Goal: Book appointment/travel/reservation

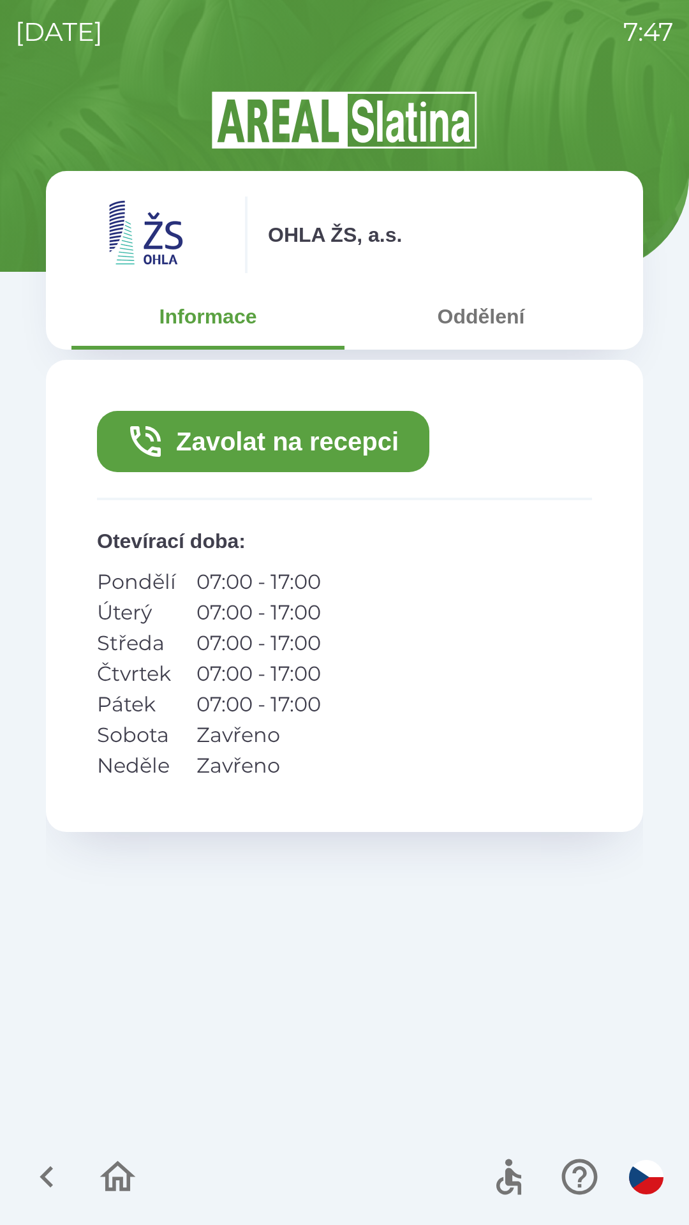
click at [479, 320] on button "Oddělení" at bounding box center [481, 317] width 273 height 46
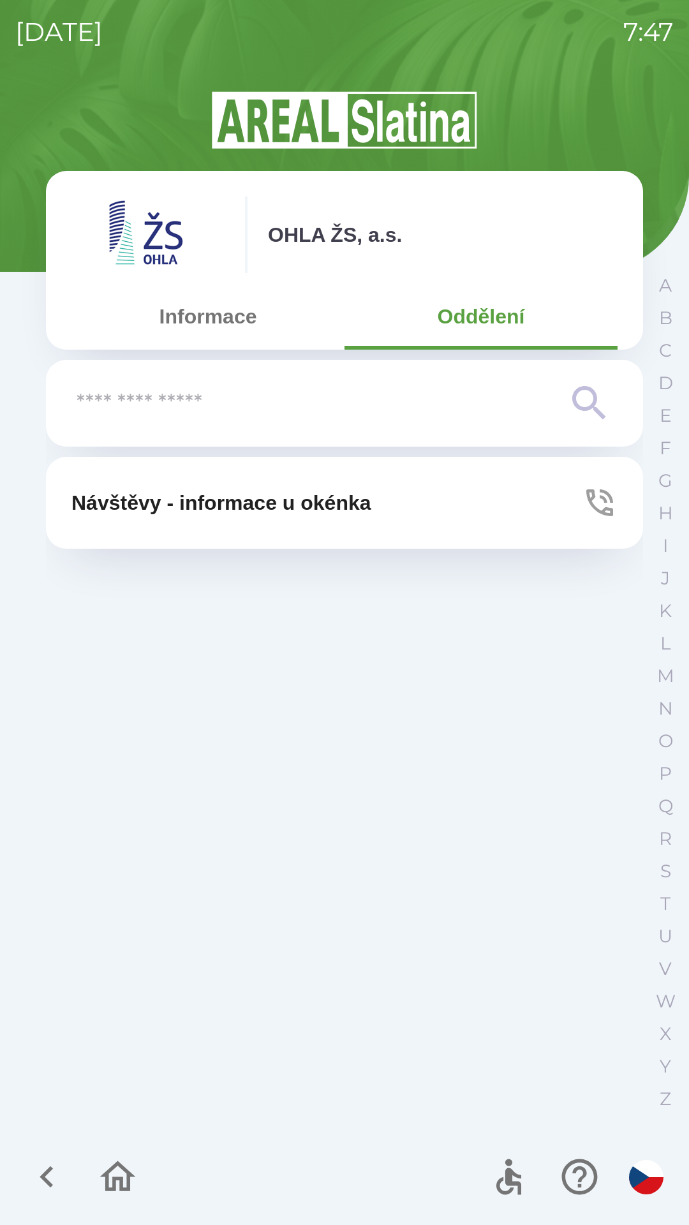
click at [556, 503] on button "Návštěvy - informace u okénka" at bounding box center [344, 503] width 597 height 92
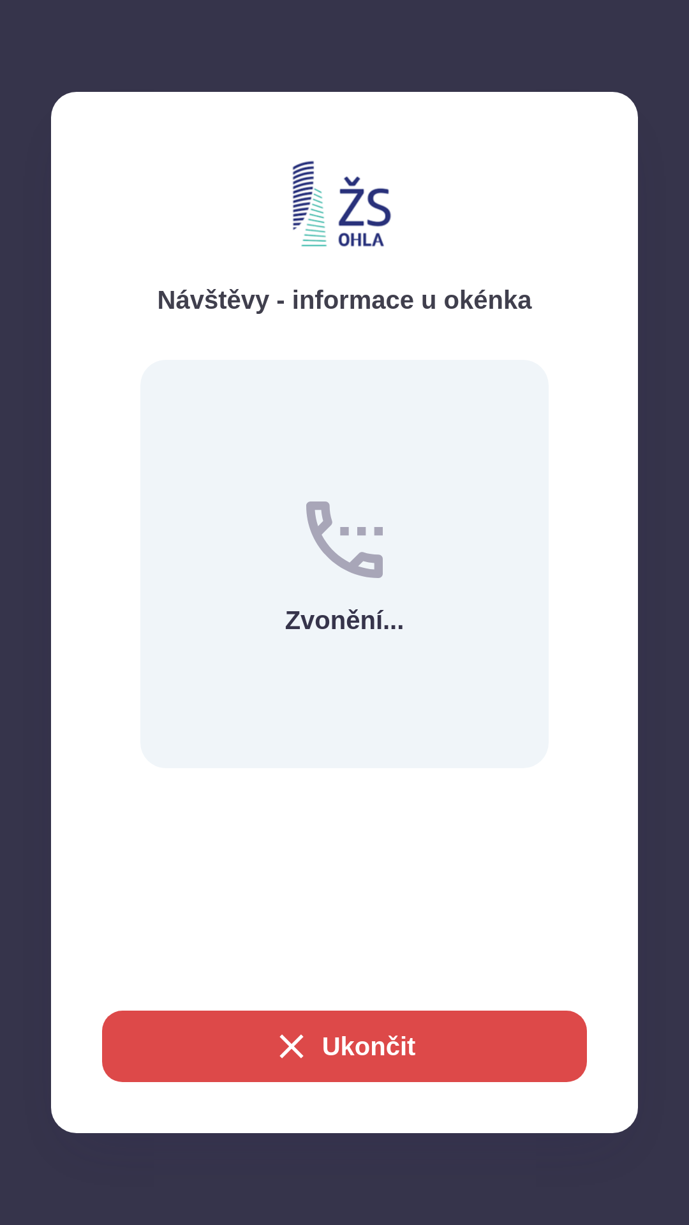
click at [375, 1029] on button "Ukončit" at bounding box center [344, 1046] width 485 height 71
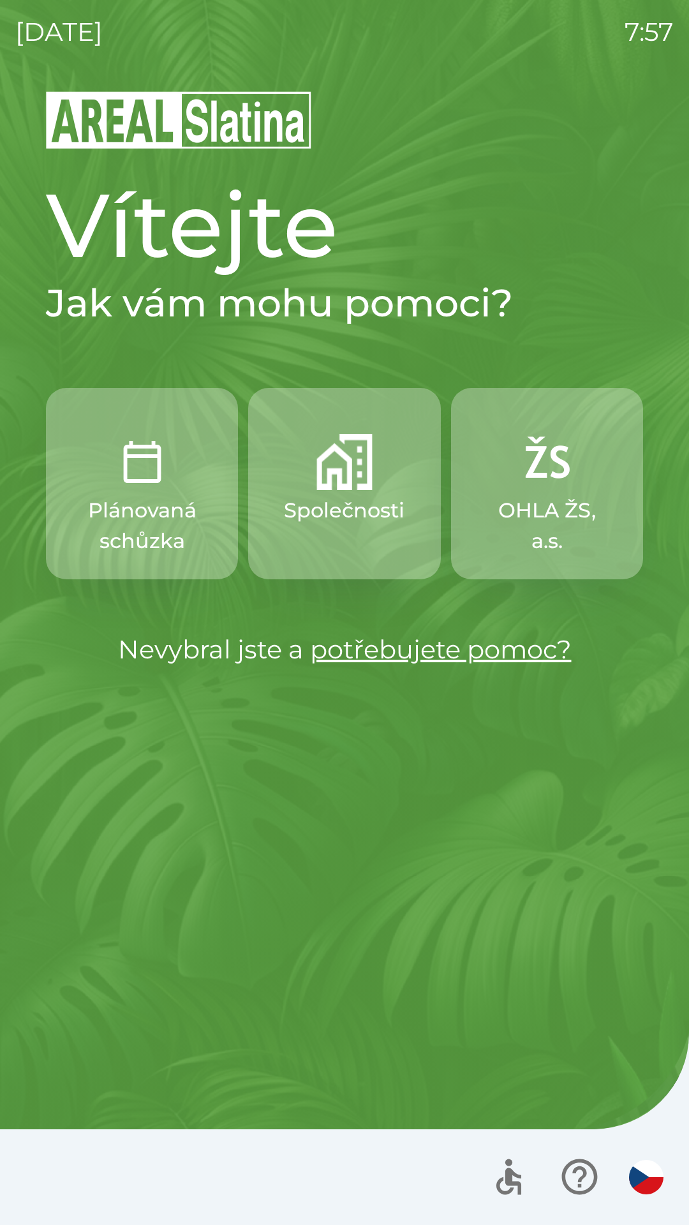
click at [139, 476] on img "button" at bounding box center [142, 462] width 56 height 56
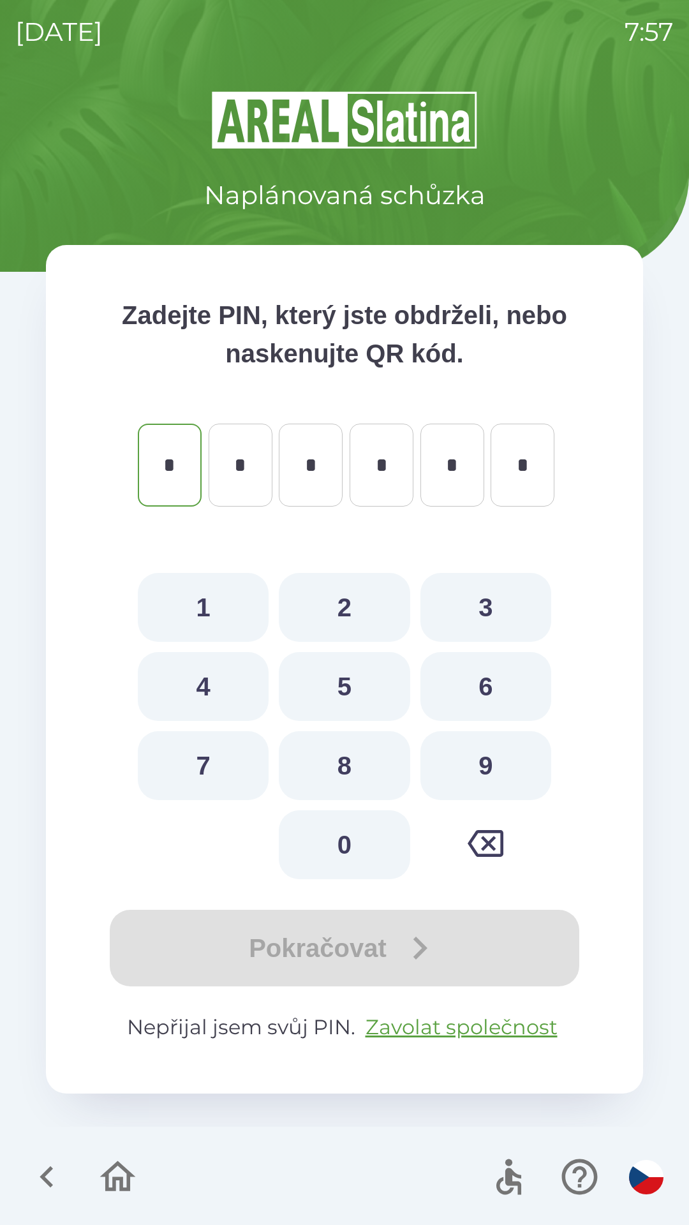
click at [47, 1183] on icon "button" at bounding box center [46, 1177] width 13 height 22
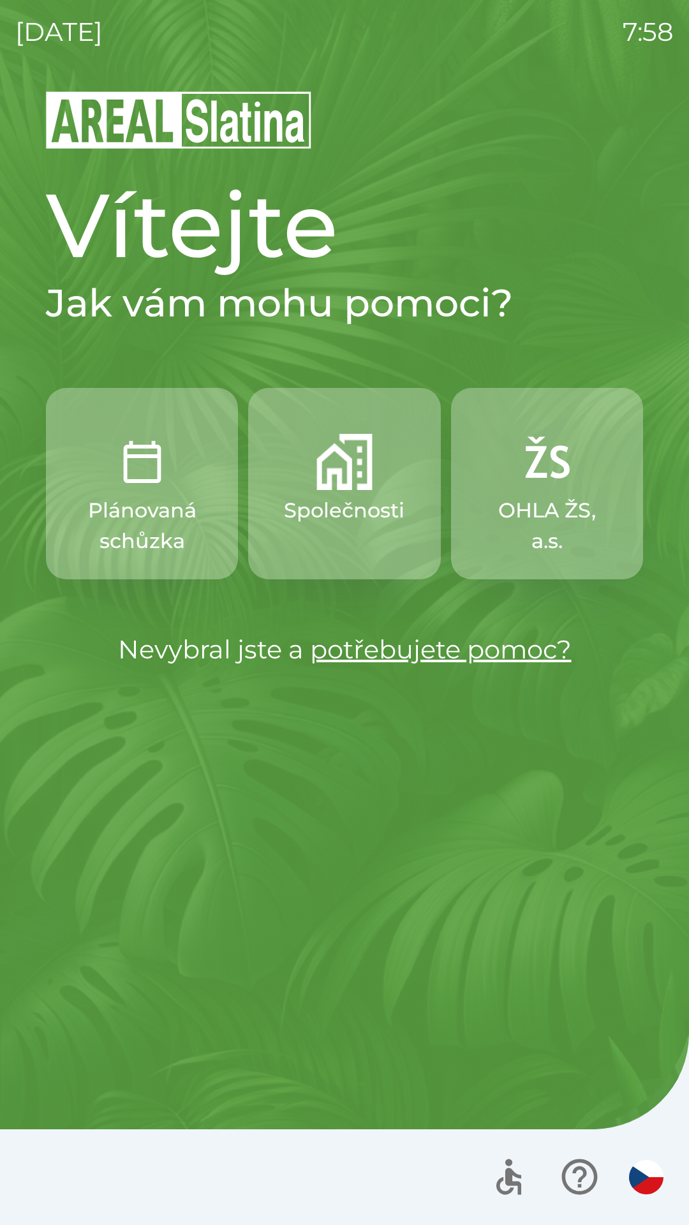
click at [320, 516] on p "Společnosti" at bounding box center [344, 510] width 121 height 31
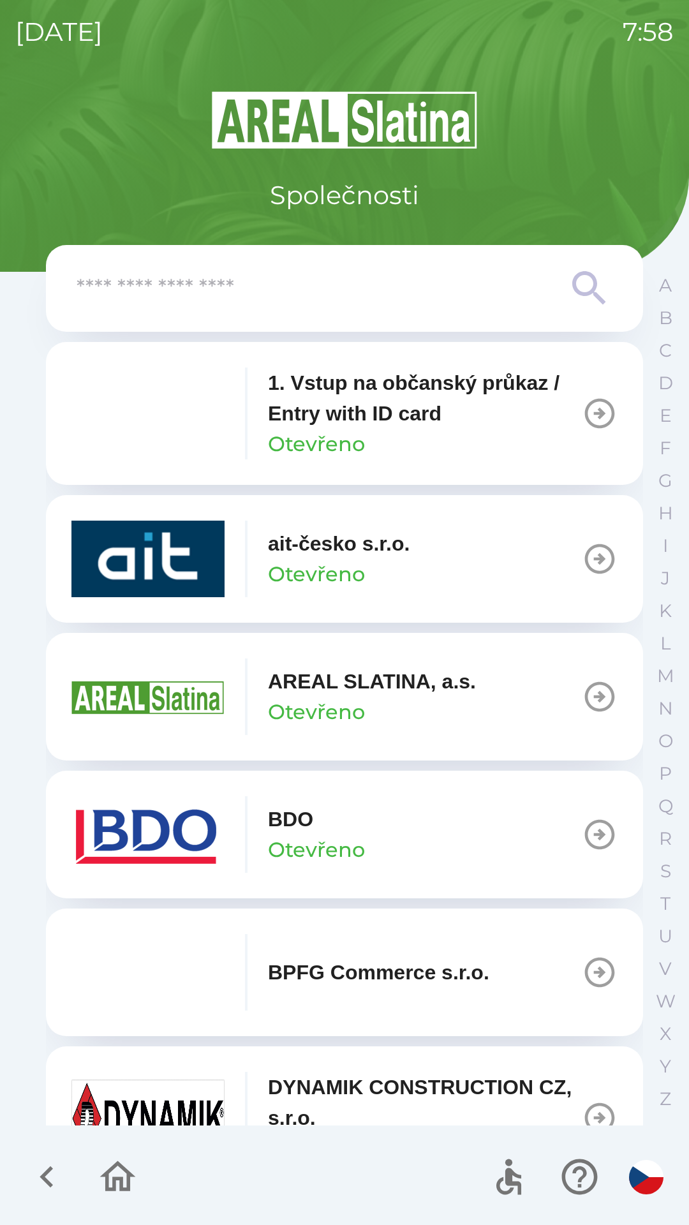
click at [318, 425] on p "1. Vstup na občanský průkaz / Entry with ID card" at bounding box center [425, 398] width 314 height 61
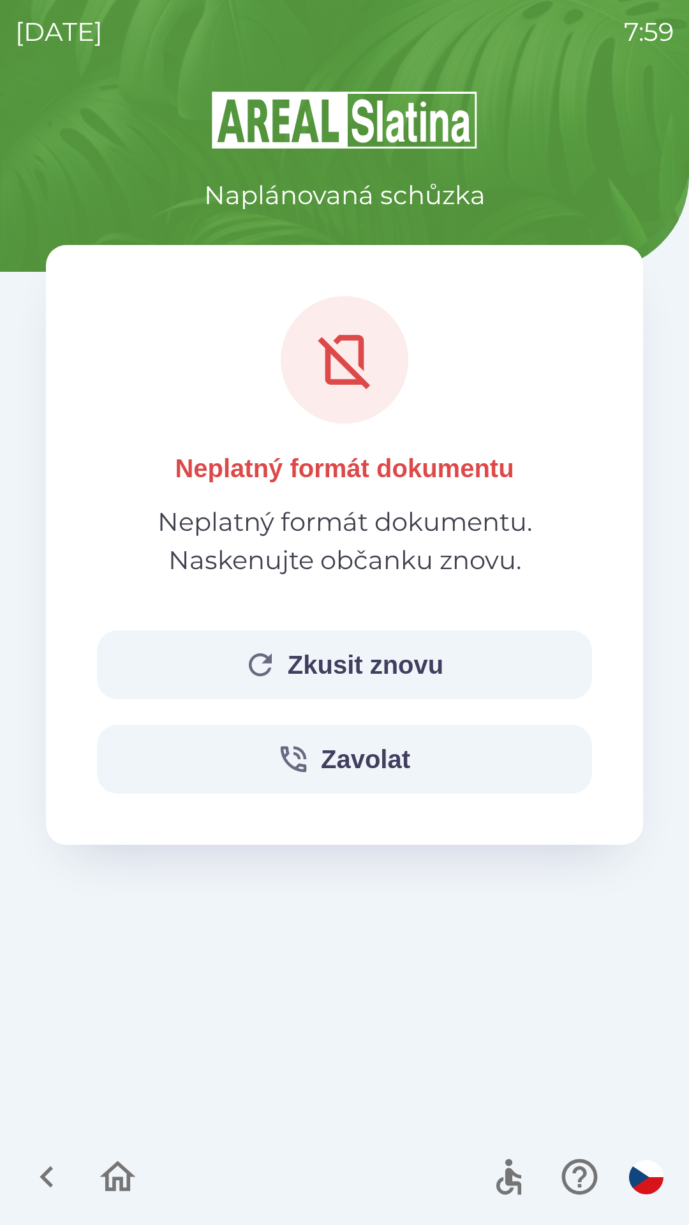
click at [285, 668] on button "Zkusit znovu" at bounding box center [344, 664] width 495 height 69
click at [318, 662] on button "Zkusit znovu" at bounding box center [344, 664] width 495 height 69
click at [112, 1175] on icon "button" at bounding box center [117, 1177] width 43 height 43
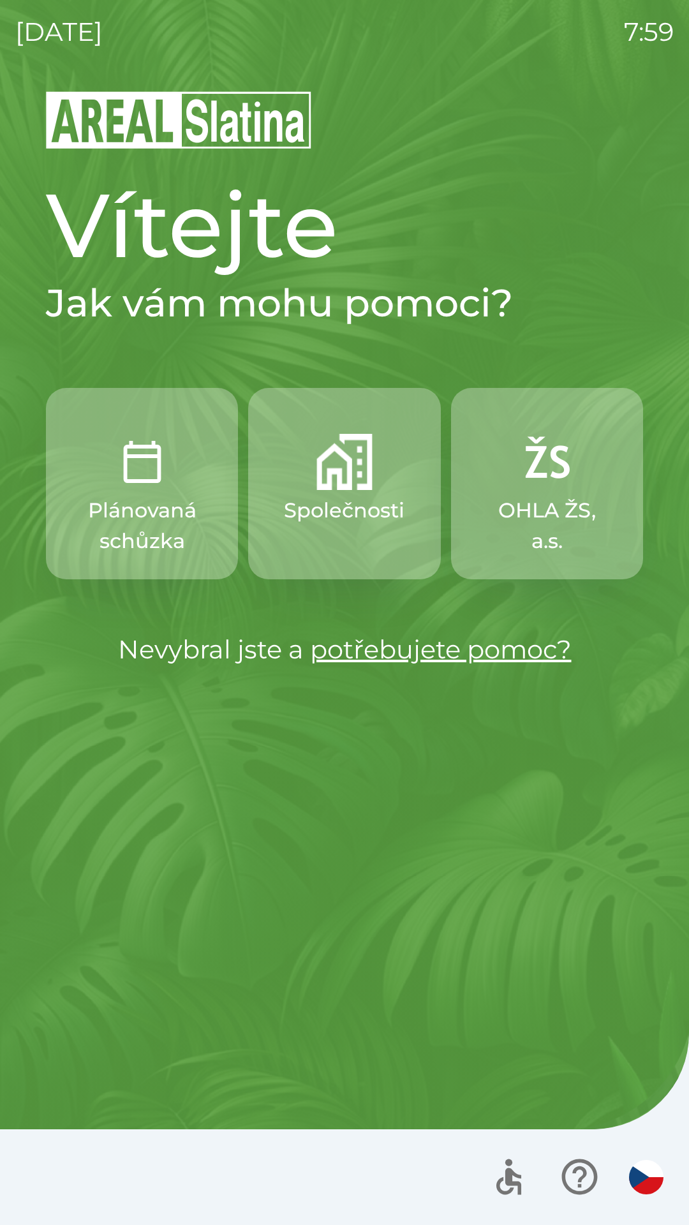
click at [332, 505] on p "Společnosti" at bounding box center [344, 510] width 121 height 31
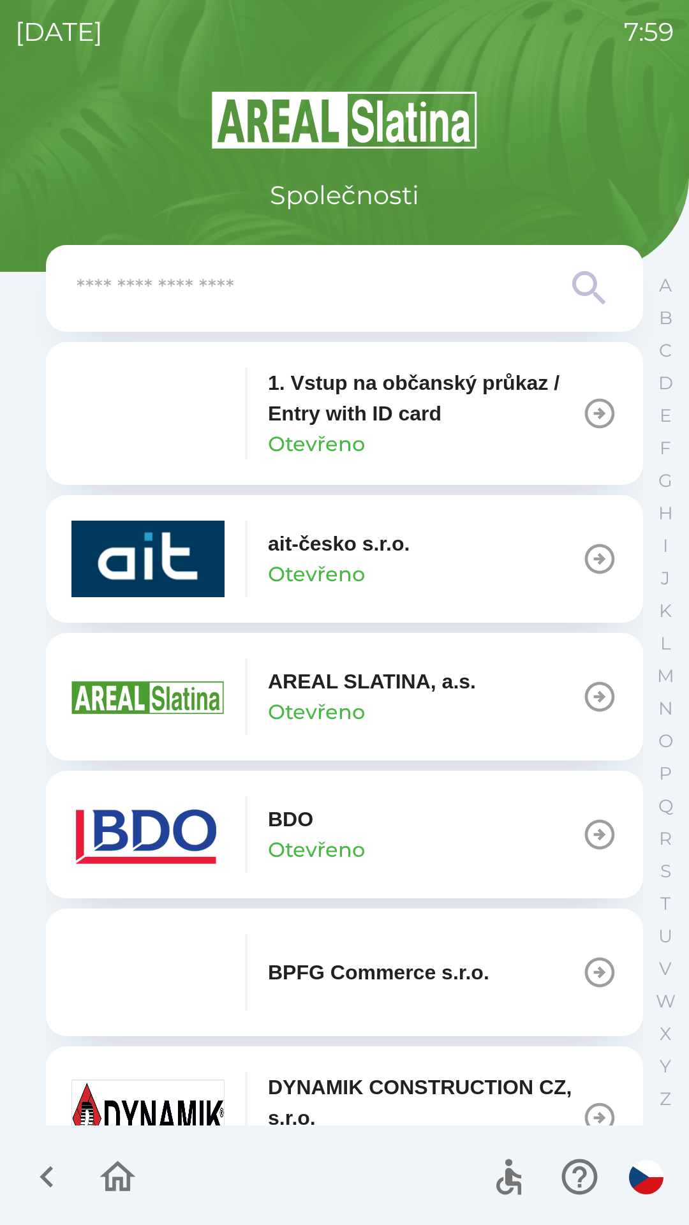
click at [351, 406] on p "1. Vstup na občanský průkaz / Entry with ID card" at bounding box center [425, 398] width 314 height 61
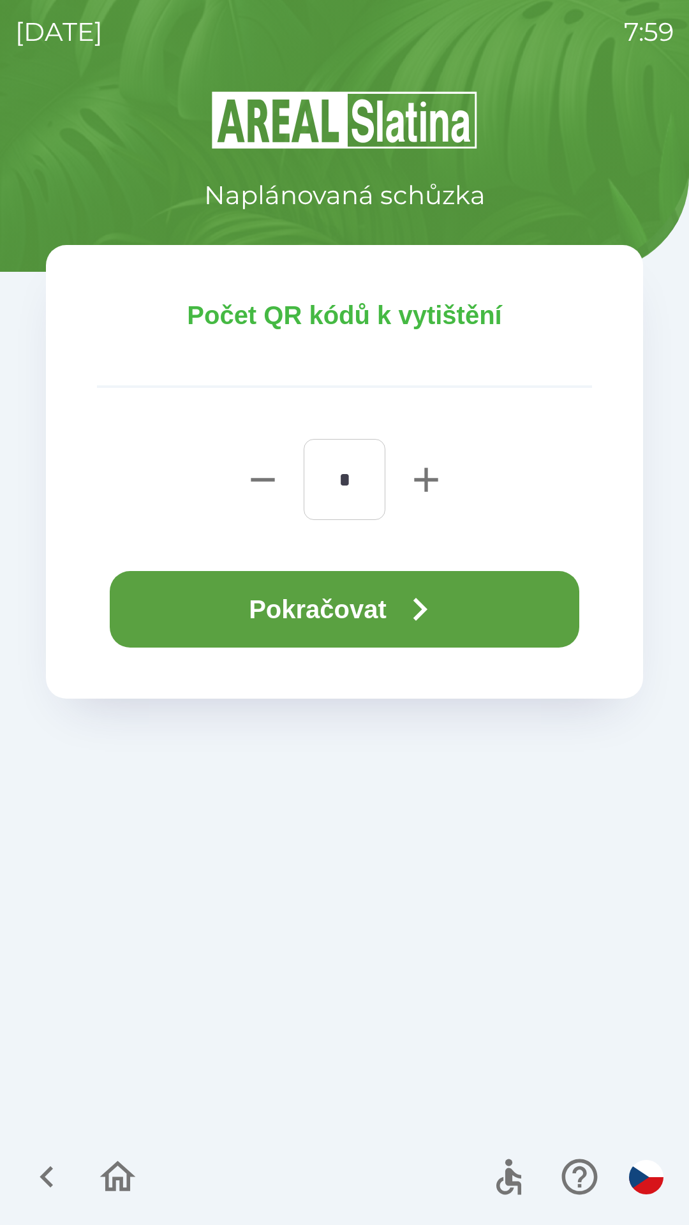
click at [312, 627] on button "Pokračovat" at bounding box center [345, 609] width 470 height 77
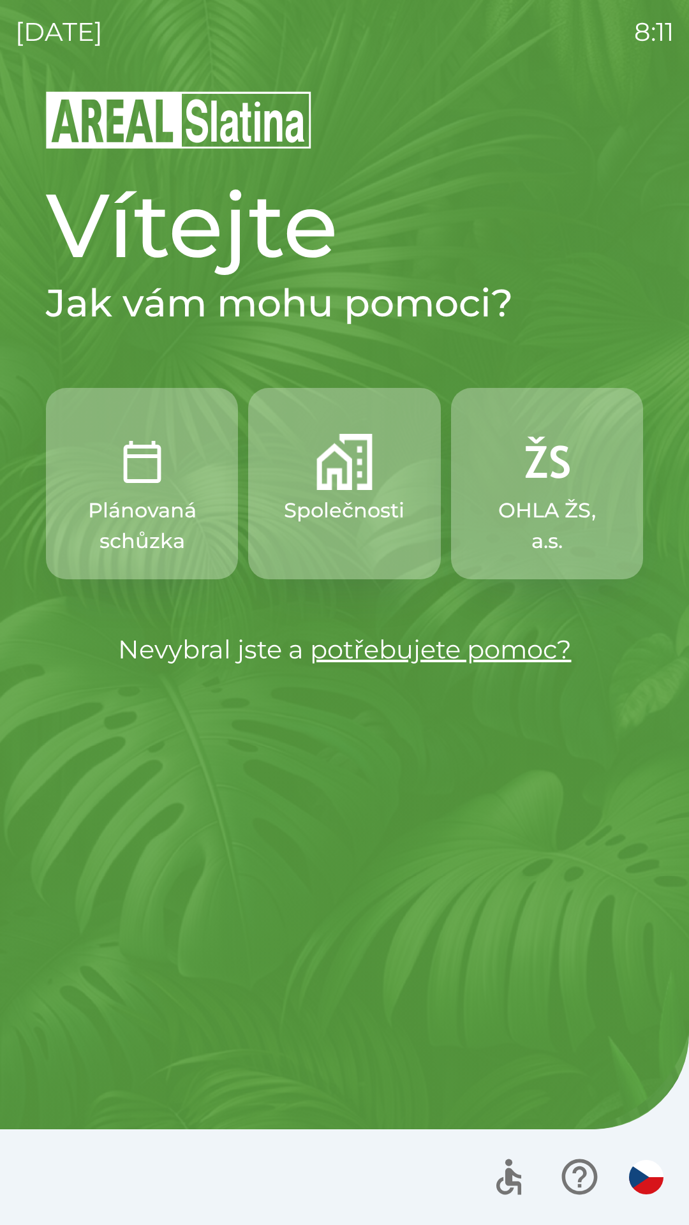
click at [322, 516] on p "Společnosti" at bounding box center [344, 510] width 121 height 31
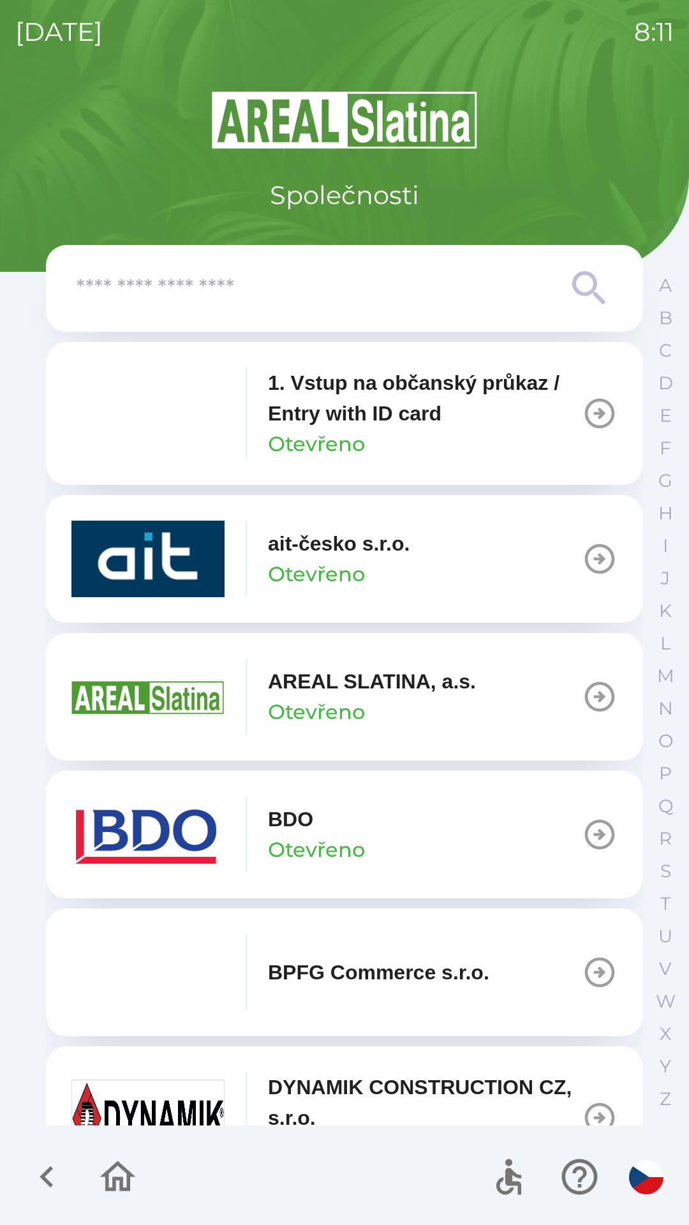
click at [163, 830] on img "button" at bounding box center [147, 834] width 153 height 77
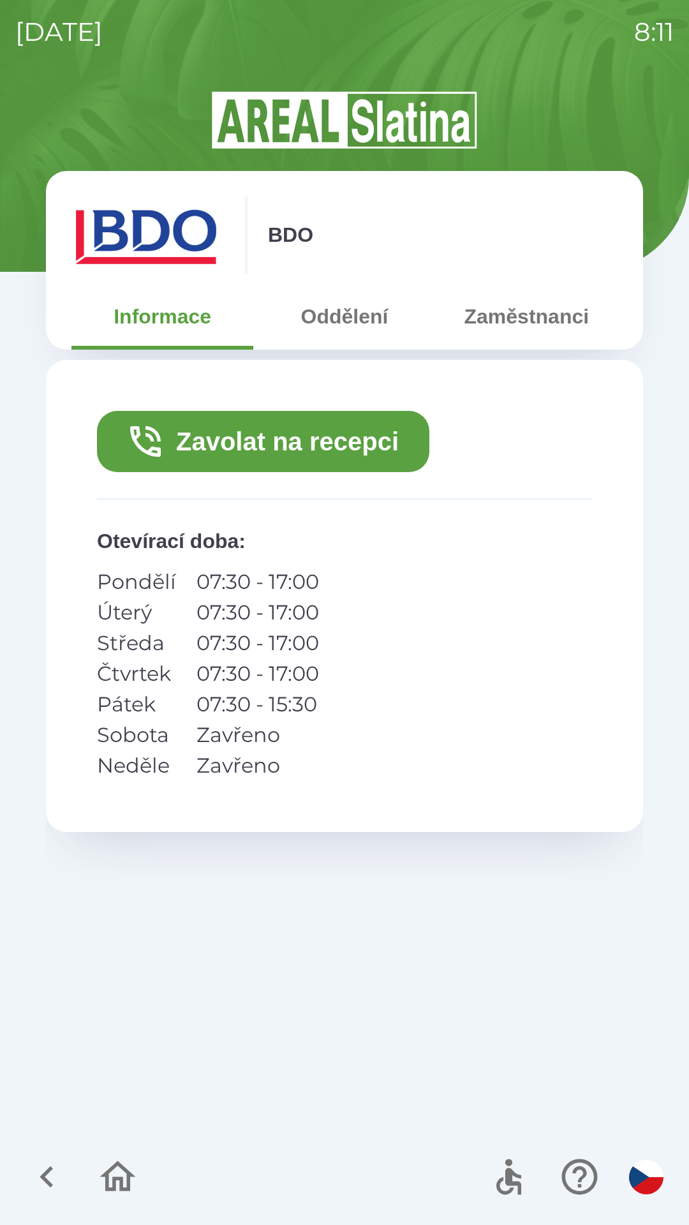
click at [280, 445] on button "Zavolat na recepci" at bounding box center [263, 441] width 332 height 61
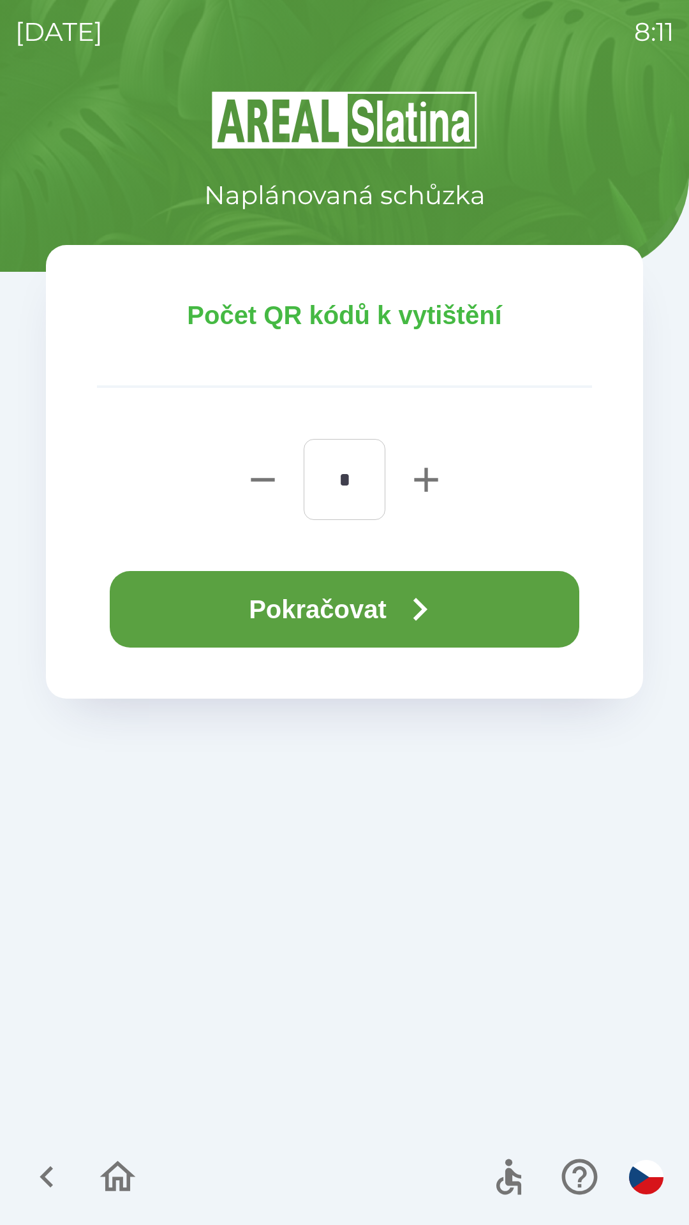
click at [306, 588] on button "Pokračovat" at bounding box center [345, 609] width 470 height 77
